Goal: Navigation & Orientation: Find specific page/section

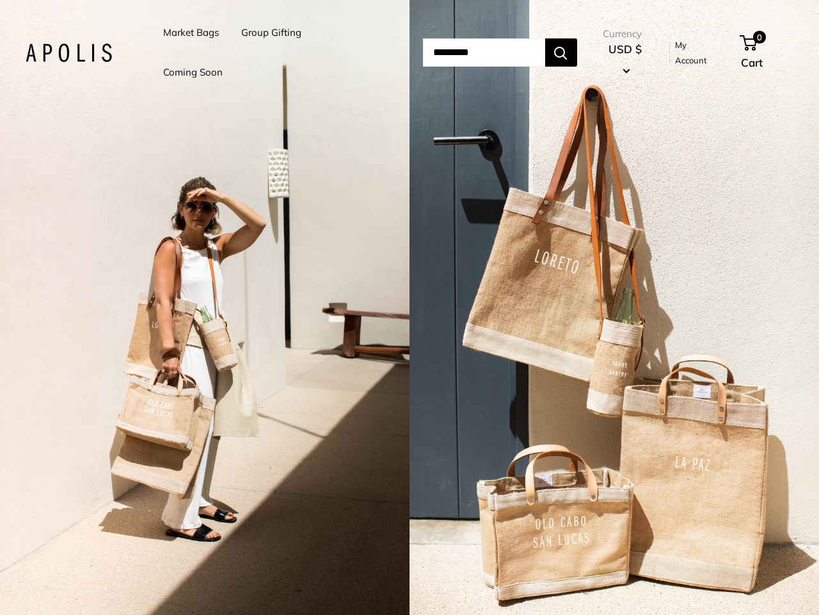
click at [423, 52] on input "Search..." at bounding box center [484, 52] width 122 height 28
click at [273, 52] on li "Group Gifting" at bounding box center [271, 33] width 60 height 40
click at [498, 52] on input "Search..." at bounding box center [484, 52] width 122 height 28
click at [205, 307] on div "2 / 5" at bounding box center [205, 307] width 410 height 615
click at [615, 307] on div "2 / 5" at bounding box center [615, 307] width 410 height 615
